Goal: Find specific page/section: Find specific page/section

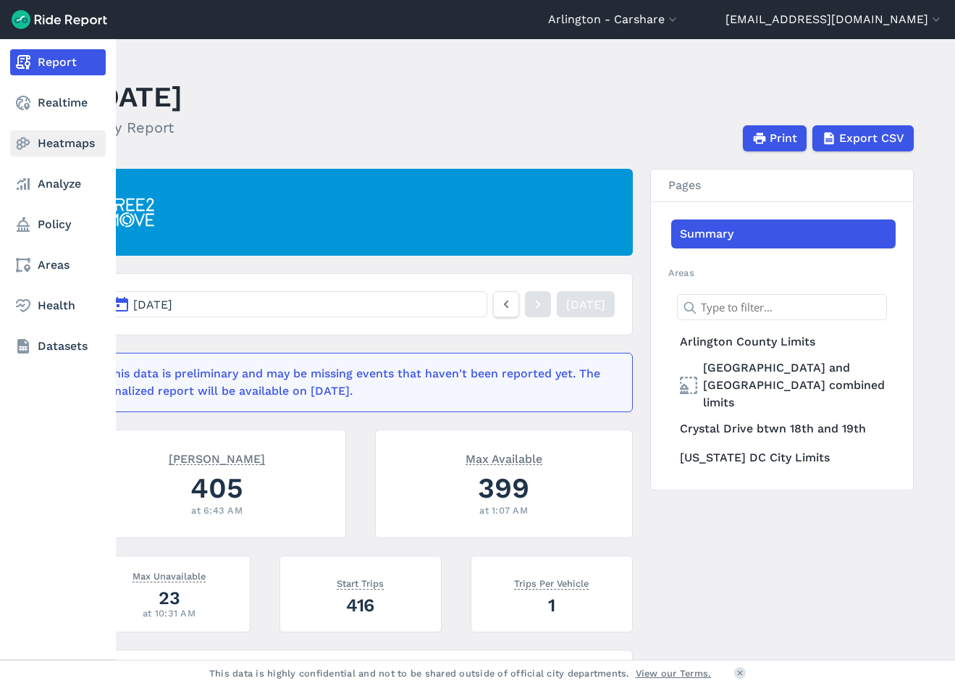
click at [15, 141] on icon at bounding box center [22, 143] width 17 height 17
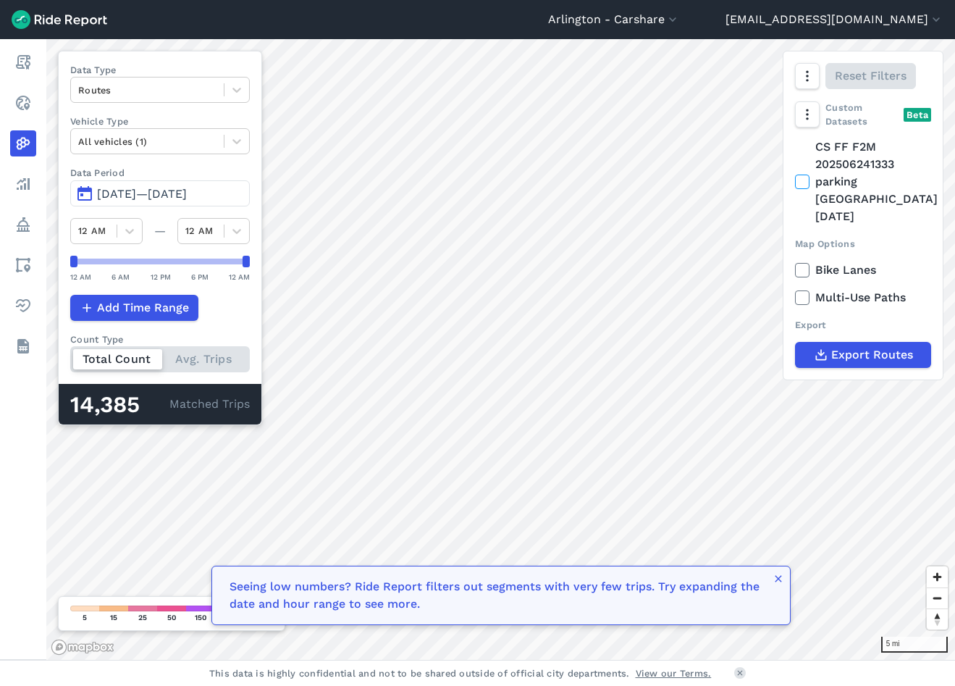
click at [630, 32] on header "[GEOGRAPHIC_DATA] - [GEOGRAPHIC_DATA] [GEOGRAPHIC_DATA] - All Micromobility [GE…" at bounding box center [477, 19] width 955 height 39
click at [665, 22] on icon "button" at bounding box center [672, 19] width 14 height 14
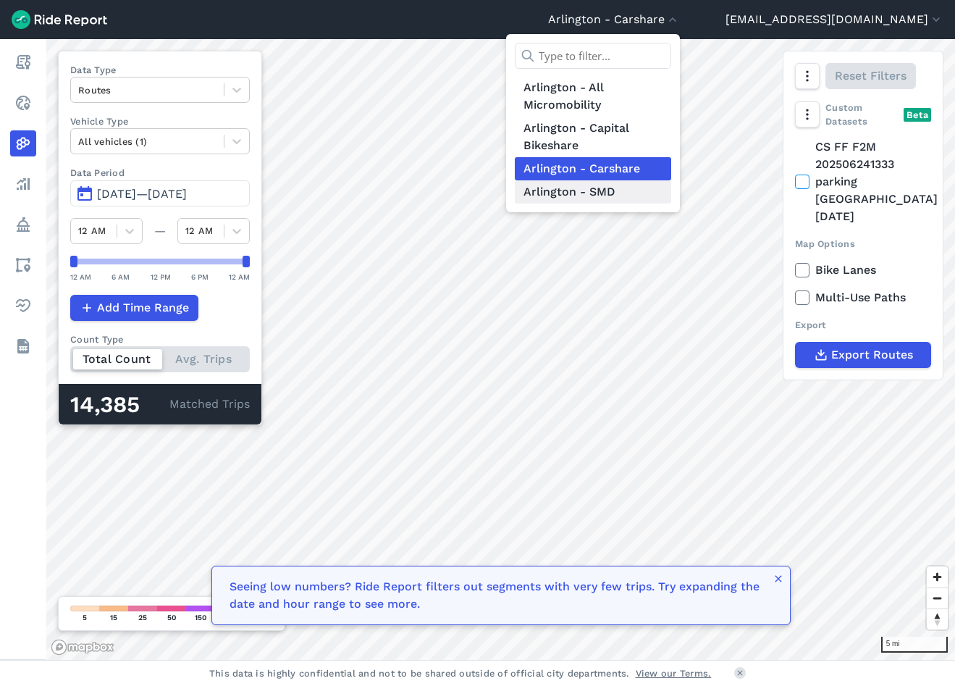
click at [554, 189] on link "Arlington - SMD" at bounding box center [593, 191] width 156 height 23
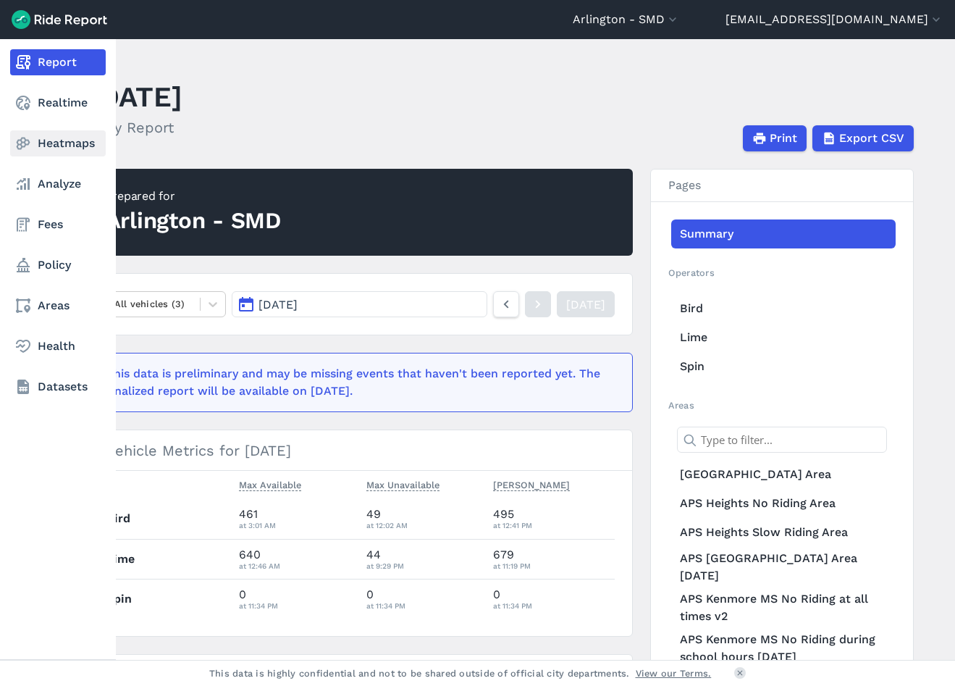
click at [29, 141] on use at bounding box center [24, 144] width 14 height 12
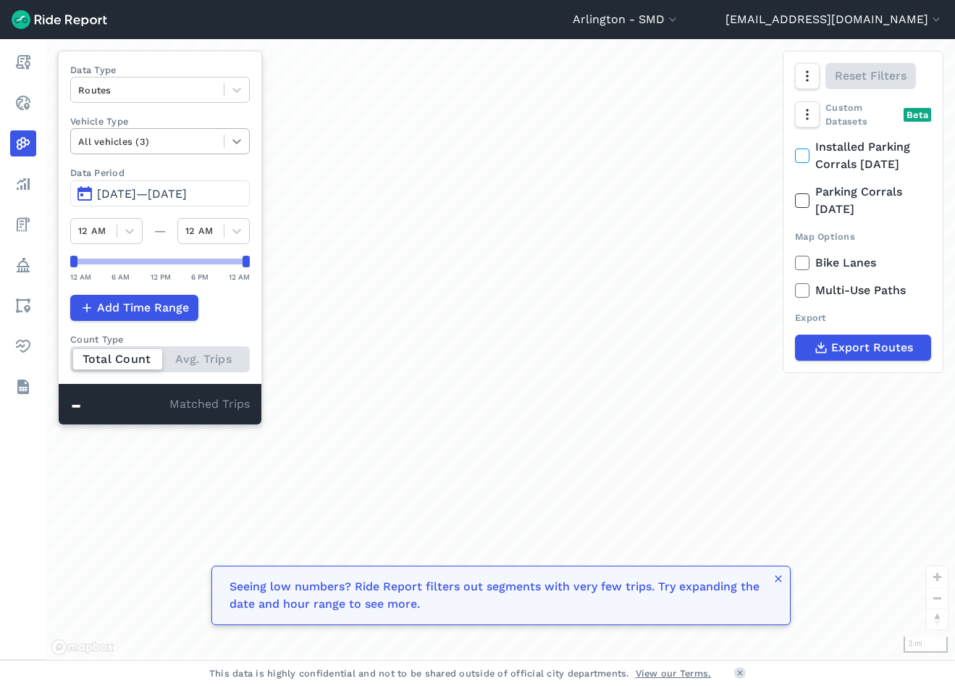
click at [233, 136] on icon at bounding box center [236, 141] width 14 height 14
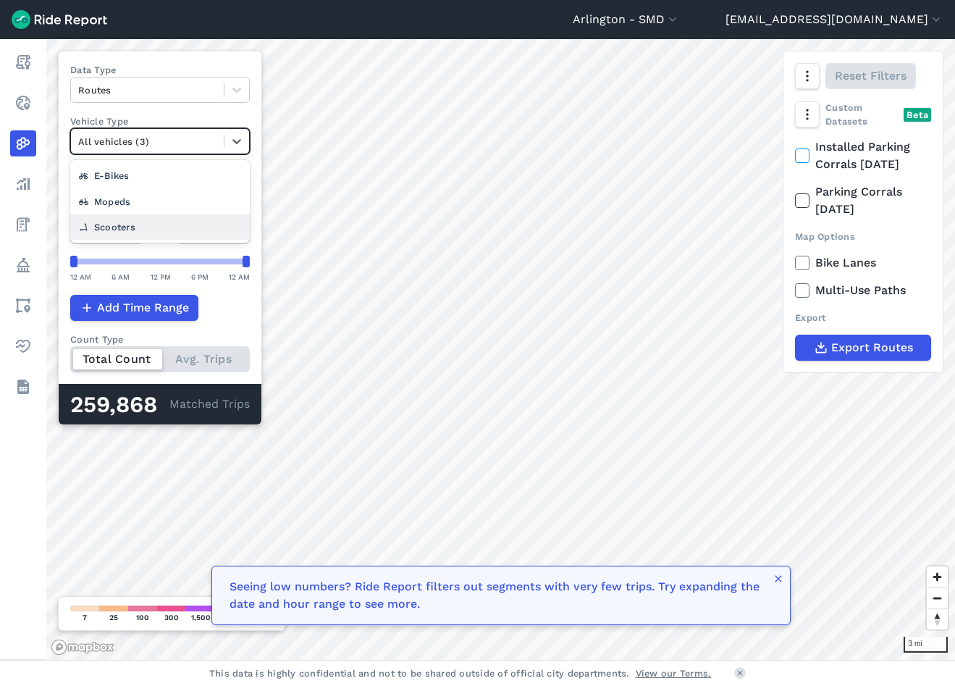
click at [125, 224] on div "Scooters" at bounding box center [160, 226] width 180 height 25
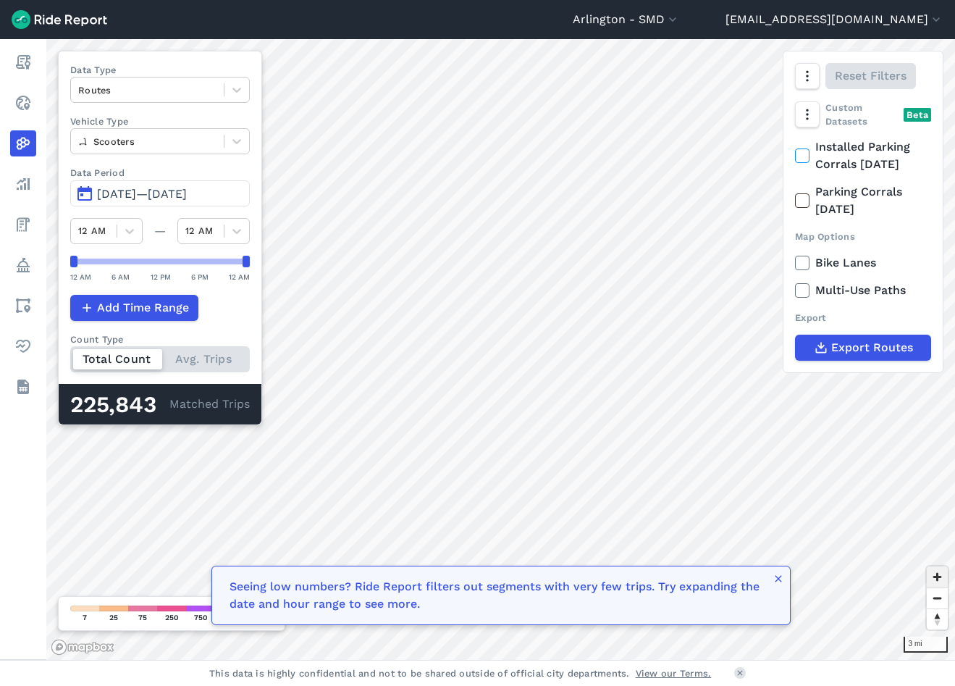
click at [932, 581] on span "Zoom in" at bounding box center [937, 576] width 21 height 21
click at [932, 580] on span "Zoom in" at bounding box center [937, 576] width 21 height 21
click at [935, 579] on span "Zoom in" at bounding box center [937, 576] width 21 height 21
click at [935, 581] on span "Zoom in" at bounding box center [937, 576] width 21 height 21
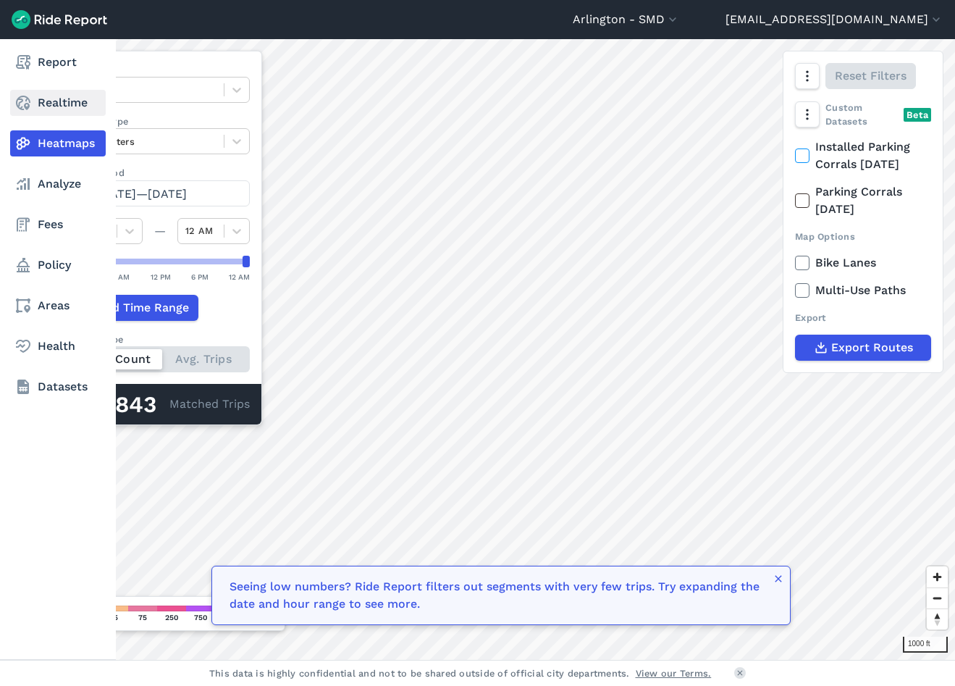
click at [33, 96] on link "Realtime" at bounding box center [58, 103] width 96 height 26
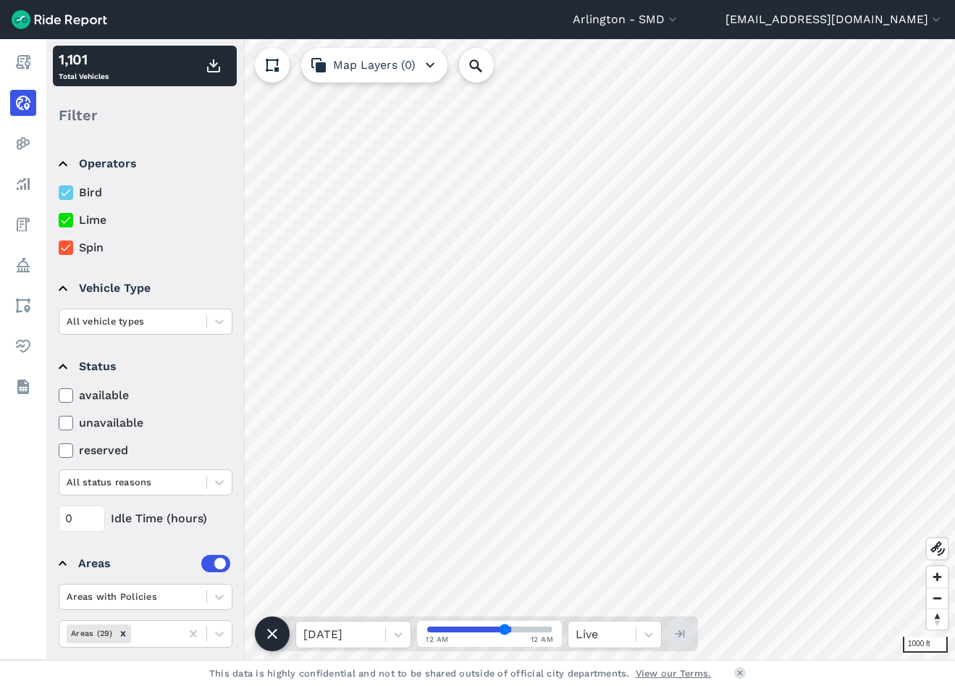
drag, startPoint x: 69, startPoint y: 195, endPoint x: 64, endPoint y: 209, distance: 15.1
click at [69, 194] on icon at bounding box center [65, 192] width 13 height 14
click at [59, 193] on input "Bird" at bounding box center [59, 188] width 0 height 9
click at [64, 216] on icon at bounding box center [65, 220] width 13 height 14
click at [59, 216] on input "Lime" at bounding box center [59, 215] width 0 height 9
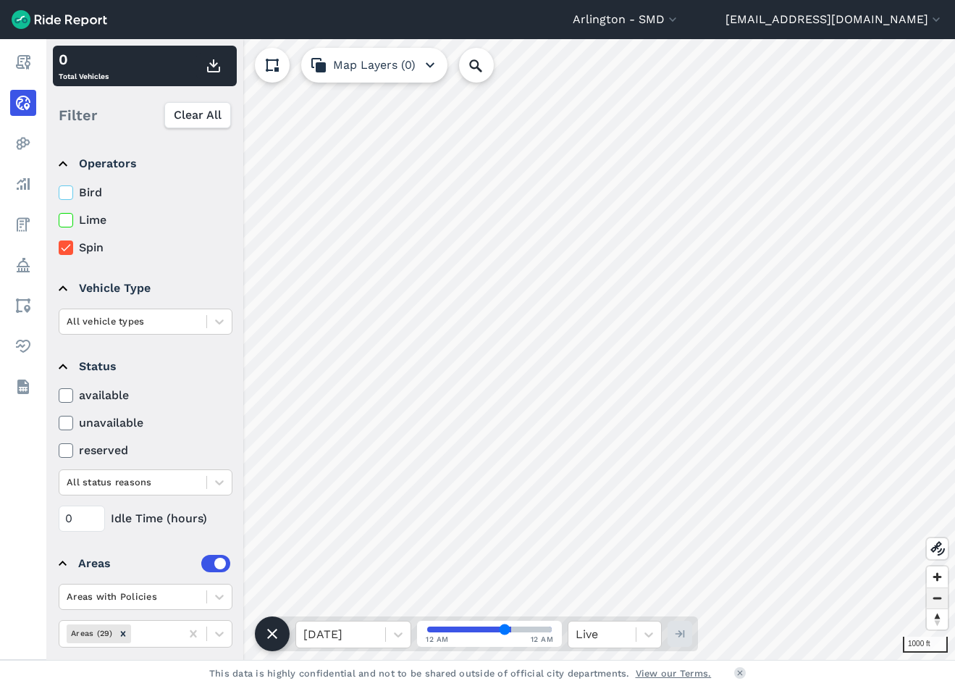
click at [937, 603] on span "Zoom out" at bounding box center [937, 598] width 21 height 20
click at [937, 602] on span "Zoom out" at bounding box center [937, 598] width 21 height 20
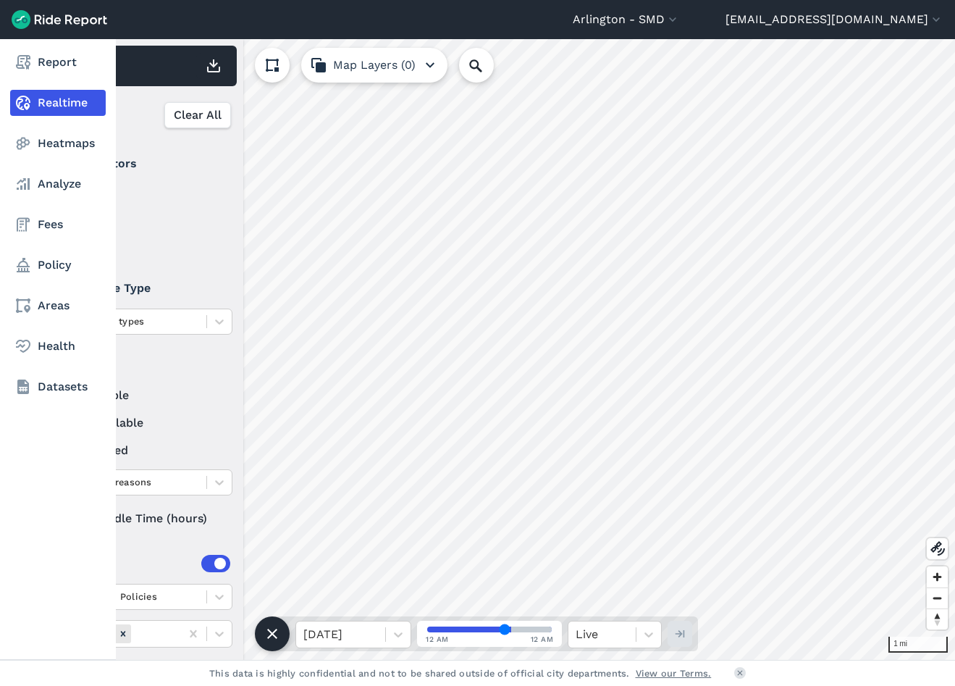
click at [40, 96] on link "Realtime" at bounding box center [58, 103] width 96 height 26
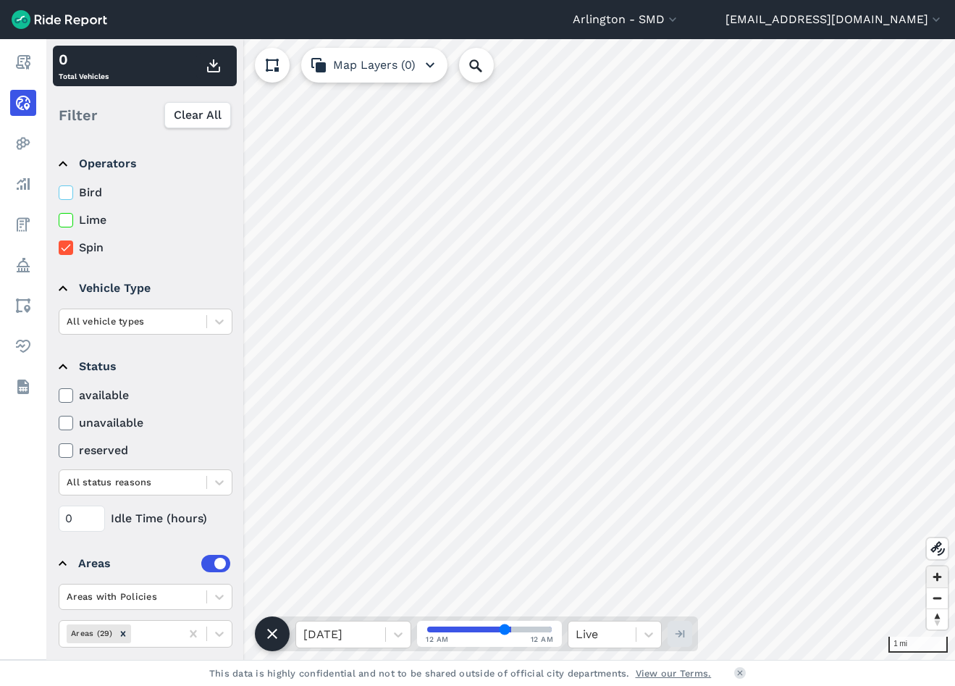
click at [935, 578] on span "Zoom in" at bounding box center [937, 576] width 21 height 21
click at [429, 62] on icon "button" at bounding box center [429, 64] width 17 height 17
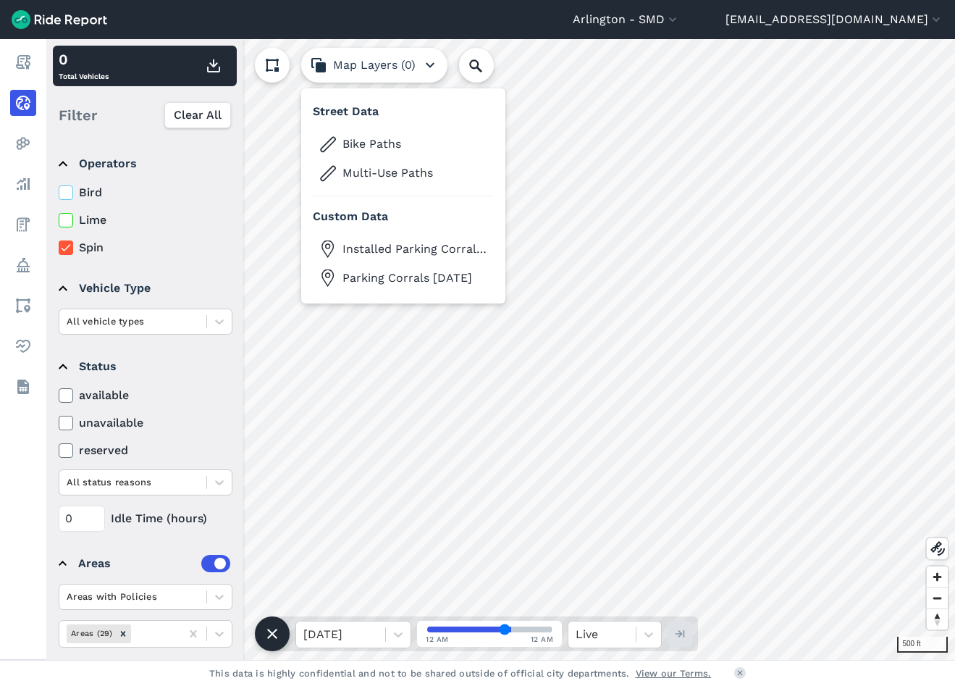
click at [429, 62] on icon "button" at bounding box center [429, 64] width 17 height 17
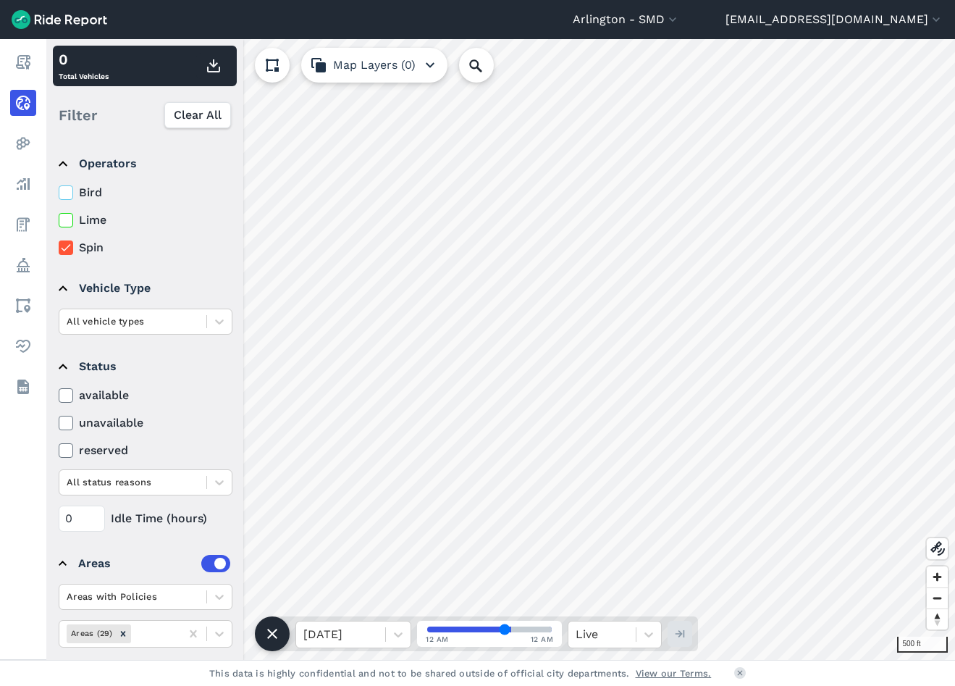
click at [69, 248] on icon at bounding box center [65, 247] width 13 height 14
click at [59, 248] on input "Spin" at bounding box center [59, 243] width 0 height 9
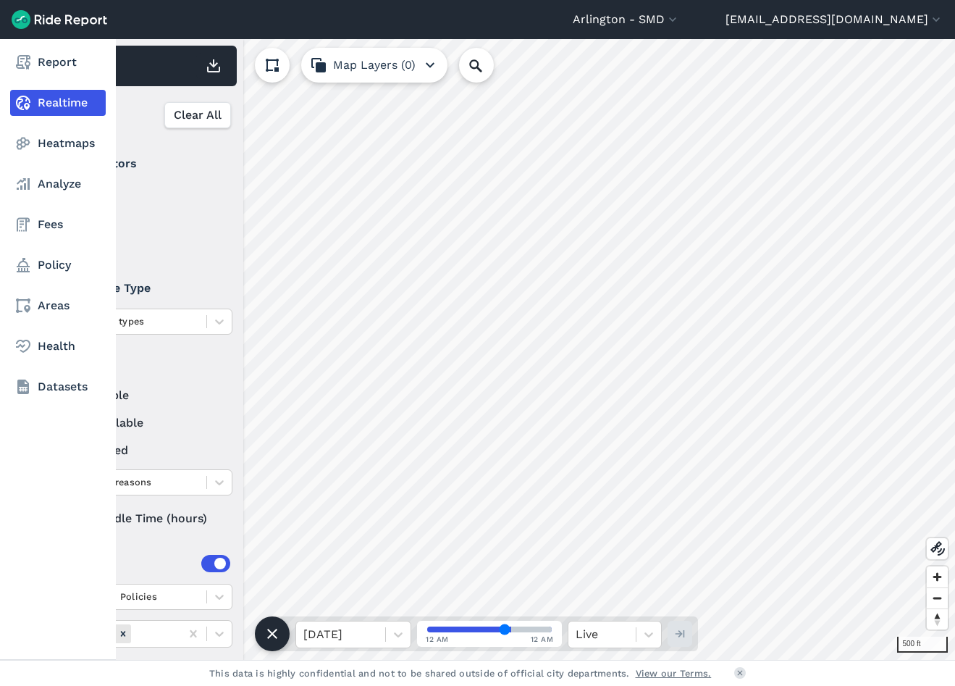
click at [20, 100] on use at bounding box center [23, 103] width 14 height 14
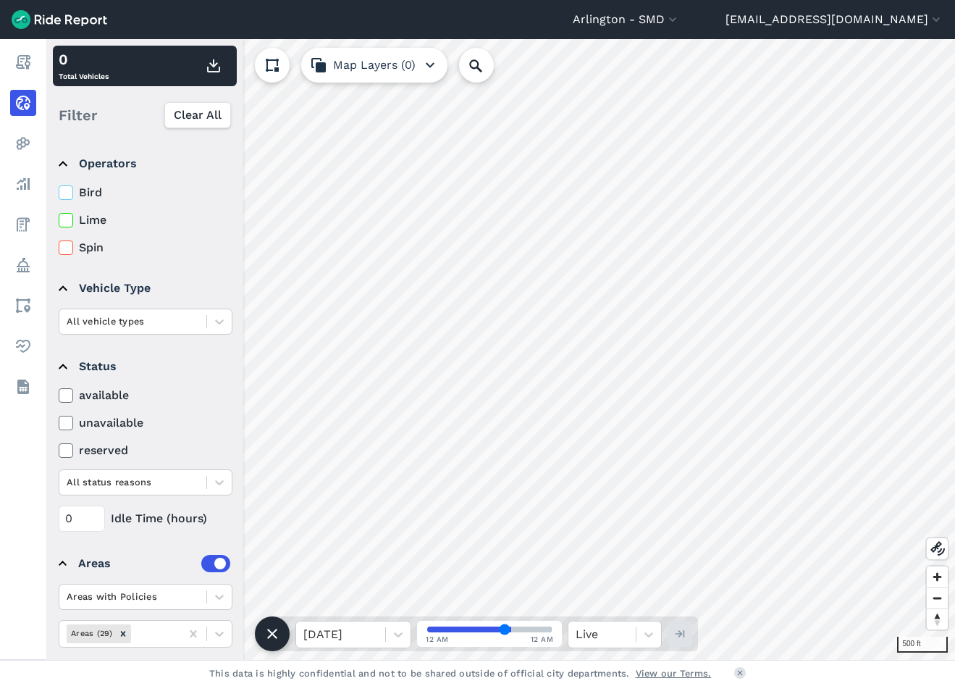
click at [68, 395] on use at bounding box center [65, 395] width 9 height 7
click at [59, 395] on input "available" at bounding box center [59, 391] width 0 height 9
click at [64, 245] on icon at bounding box center [65, 247] width 13 height 14
click at [59, 245] on input "Spin" at bounding box center [59, 243] width 0 height 9
click at [198, 315] on div at bounding box center [133, 321] width 132 height 17
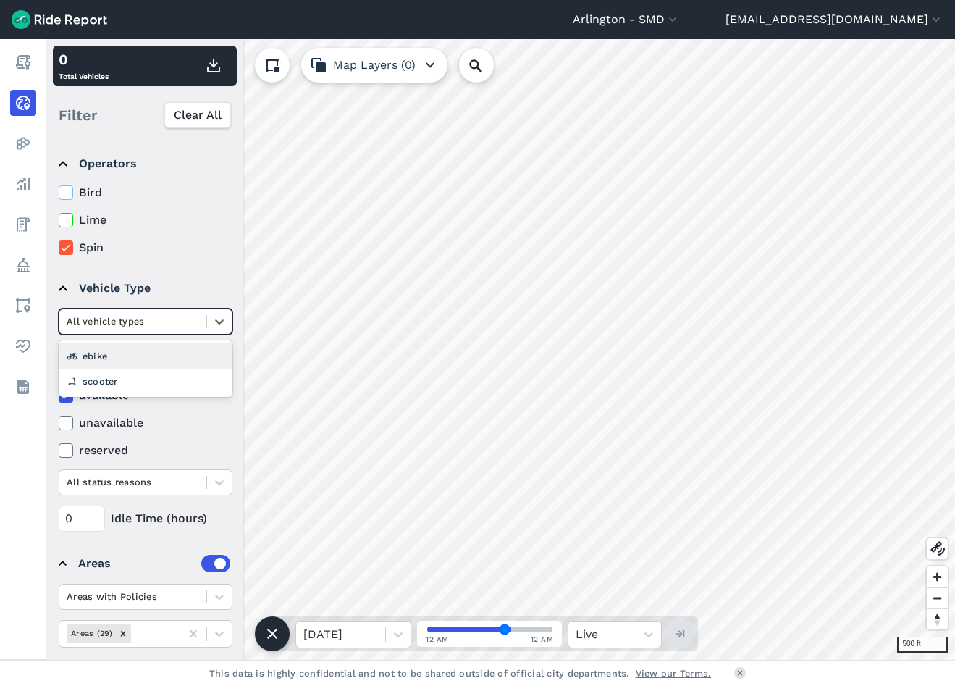
click at [198, 315] on div at bounding box center [133, 321] width 132 height 17
click at [126, 381] on div "scooter" at bounding box center [146, 380] width 174 height 25
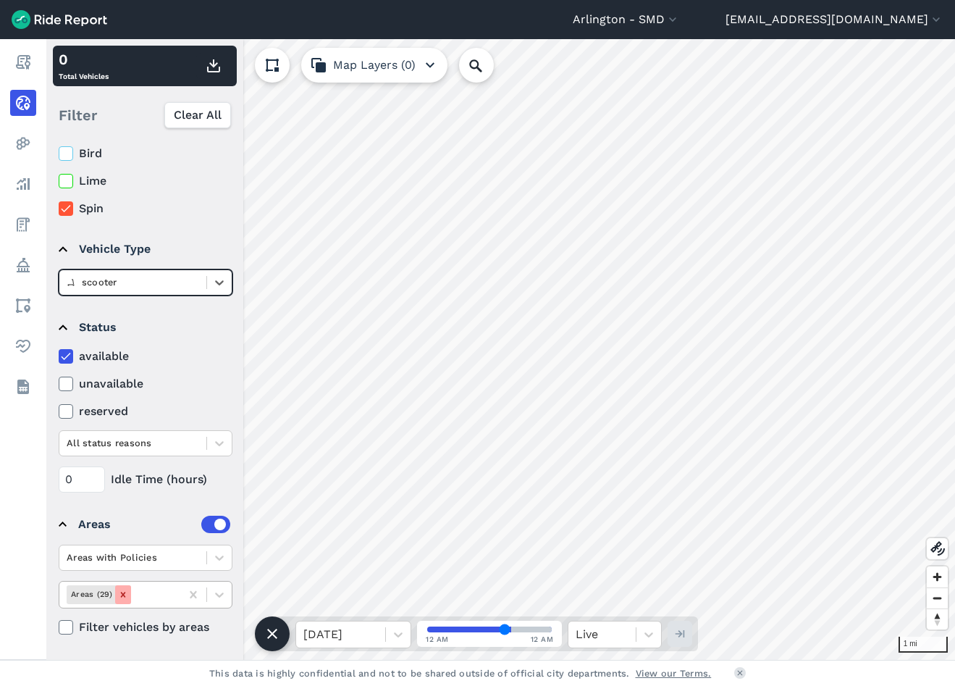
click at [123, 591] on icon "Remove Areas (29)" at bounding box center [123, 594] width 10 height 10
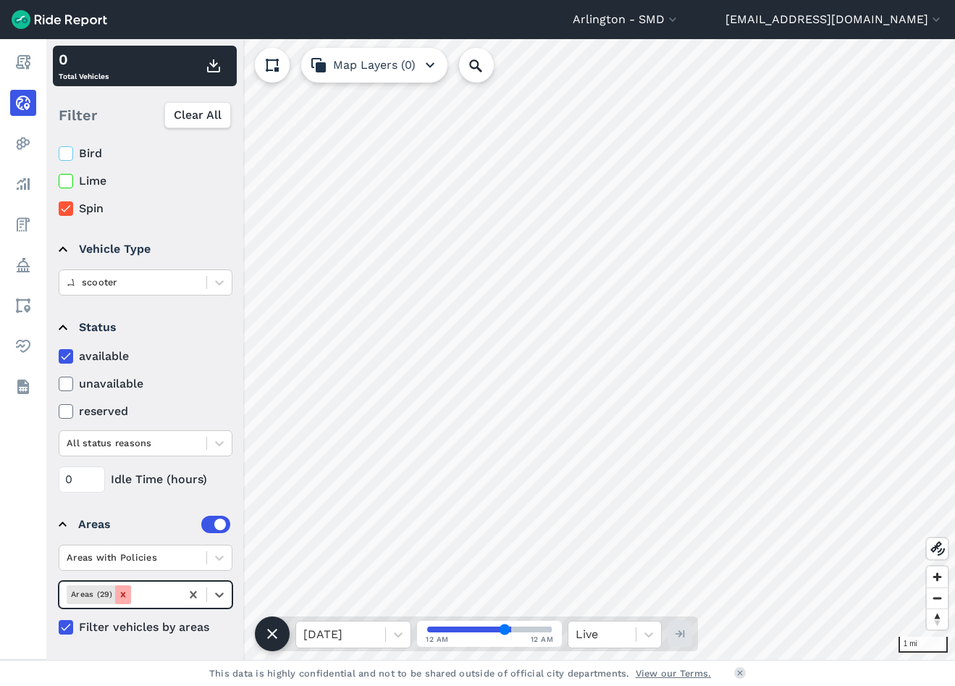
click at [119, 592] on icon "Remove Areas (29)" at bounding box center [123, 594] width 10 height 10
click at [190, 590] on icon at bounding box center [193, 594] width 14 height 14
